Goal: Information Seeking & Learning: Learn about a topic

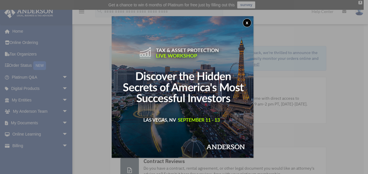
click at [242, 23] on img at bounding box center [183, 87] width 142 height 142
click at [248, 23] on button "x" at bounding box center [246, 22] width 9 height 9
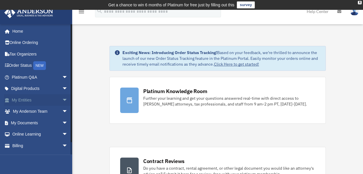
click at [62, 99] on span "arrow_drop_down" at bounding box center [68, 100] width 12 height 12
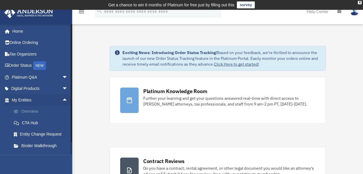
click at [38, 109] on link "Overview" at bounding box center [42, 112] width 68 height 12
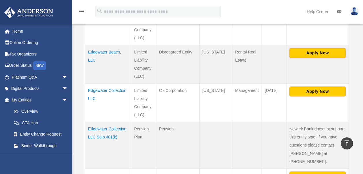
scroll to position [443, 0]
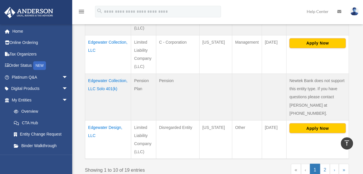
click at [104, 120] on td "Edgewater Design, LLC" at bounding box center [108, 139] width 46 height 39
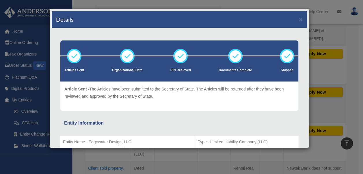
scroll to position [154, 0]
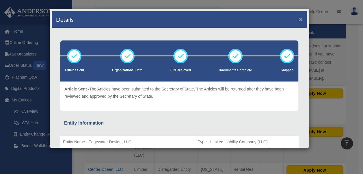
click at [299, 17] on button "×" at bounding box center [301, 19] width 4 height 6
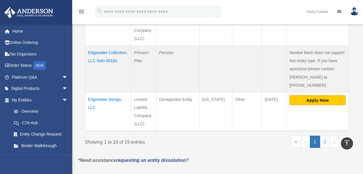
scroll to position [472, 0]
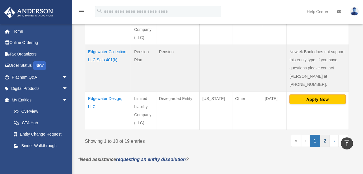
click at [327, 135] on link "2" at bounding box center [325, 141] width 10 height 12
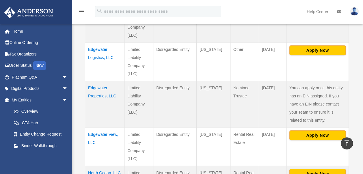
scroll to position [125, 0]
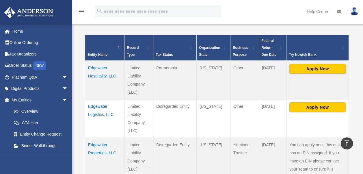
click at [101, 108] on td "Edgewater Logistics, LLC" at bounding box center [104, 118] width 39 height 38
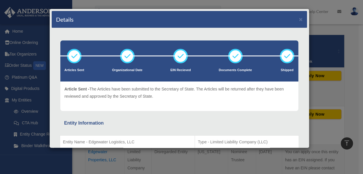
scroll to position [0, 0]
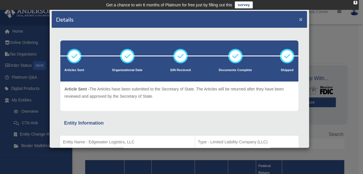
click at [299, 18] on button "×" at bounding box center [301, 19] width 4 height 6
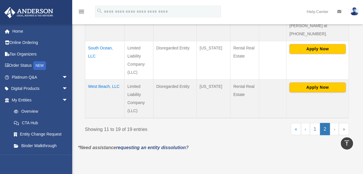
scroll to position [462, 0]
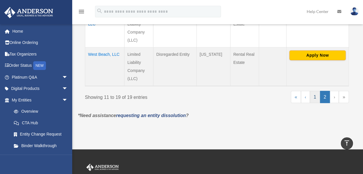
click at [315, 91] on link "1" at bounding box center [315, 97] width 10 height 12
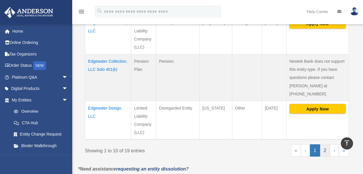
click at [326, 144] on link "2" at bounding box center [325, 150] width 10 height 12
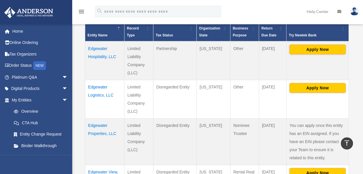
scroll to position [116, 0]
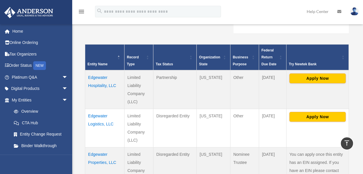
click at [101, 77] on td "Edgewater Hospitality, LLC" at bounding box center [104, 89] width 39 height 39
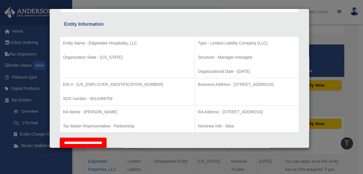
scroll to position [87, 0]
